Goal: Navigation & Orientation: Find specific page/section

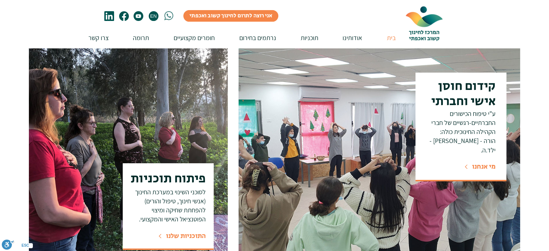
scroll to position [253, 0]
click at [357, 55] on p "צוות המרכז" at bounding box center [348, 57] width 34 height 12
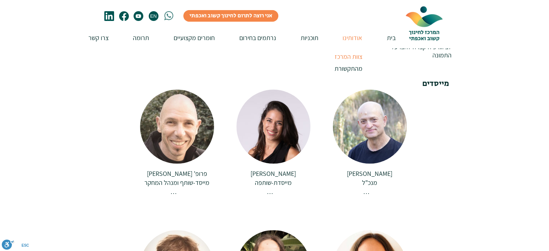
scroll to position [120, 0]
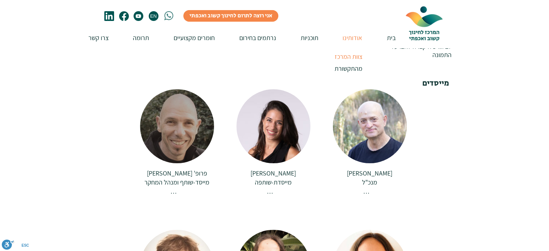
click at [194, 139] on div at bounding box center [177, 126] width 74 height 74
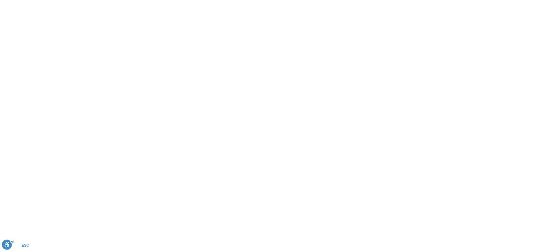
scroll to position [0, 0]
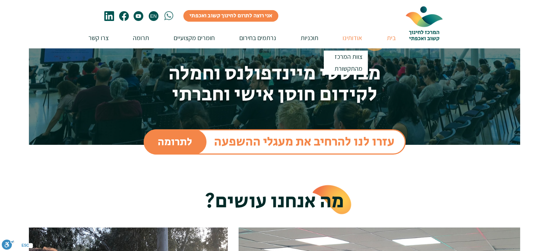
scroll to position [73, 0]
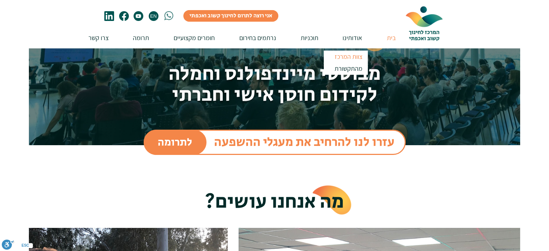
click at [349, 53] on p "צוות המרכז" at bounding box center [348, 57] width 34 height 12
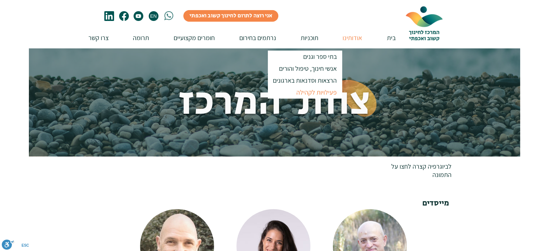
click at [303, 91] on p "פעילויות לקהילה" at bounding box center [316, 92] width 47 height 12
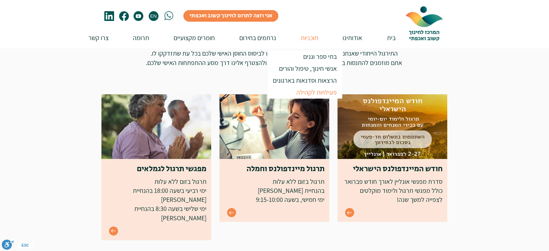
scroll to position [124, 0]
click at [352, 121] on img at bounding box center [393, 126] width 110 height 65
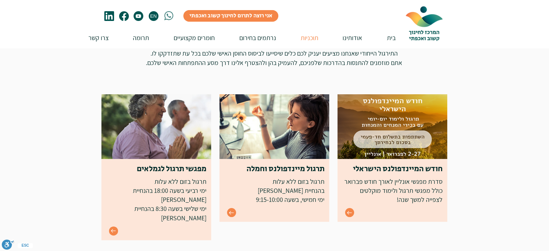
click at [268, 130] on img at bounding box center [274, 126] width 110 height 65
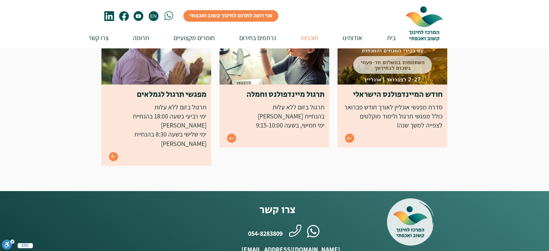
scroll to position [190, 0]
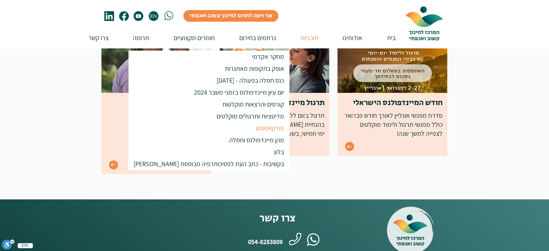
click at [253, 125] on p "פודקאסטים" at bounding box center [270, 128] width 35 height 12
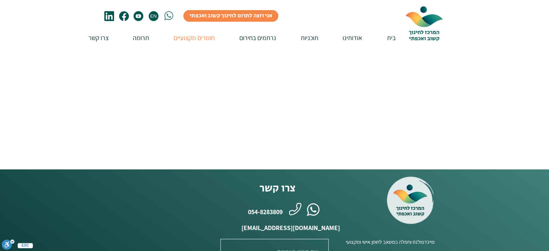
scroll to position [331, 0]
